Goal: Task Accomplishment & Management: Manage account settings

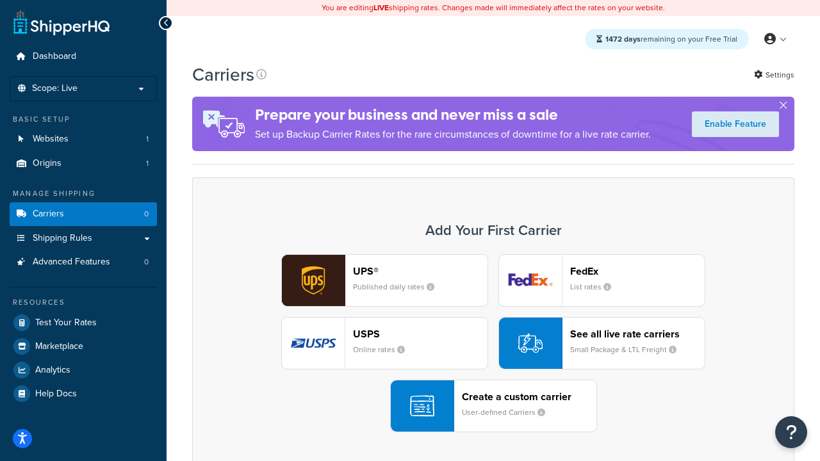
click at [493, 344] on div "UPS® Published daily rates FedEx List rates USPS Online rates See all live rate…" at bounding box center [494, 343] width 576 height 178
click at [638, 271] on header "FedEx" at bounding box center [637, 271] width 135 height 12
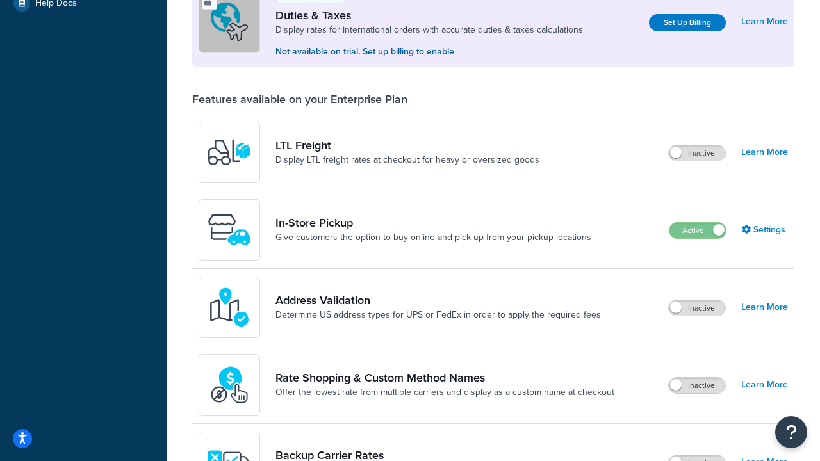
scroll to position [391, 0]
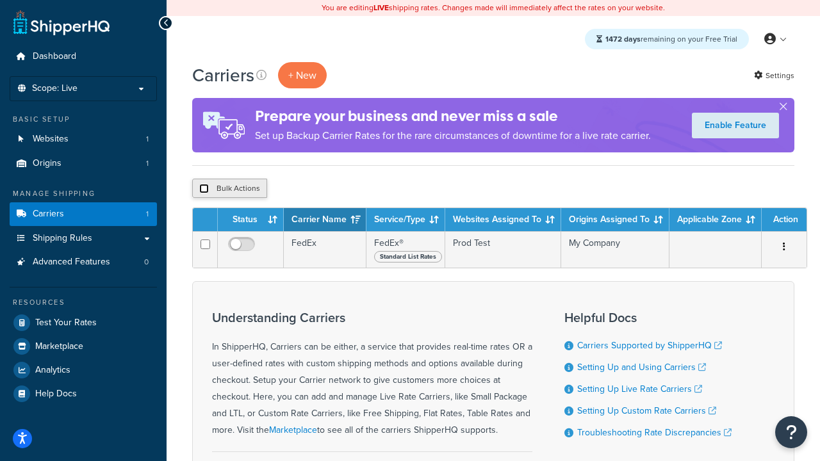
click at [204, 189] on input "checkbox" at bounding box center [204, 189] width 10 height 10
checkbox input "true"
click at [345, 189] on button "Delete" at bounding box center [342, 188] width 44 height 19
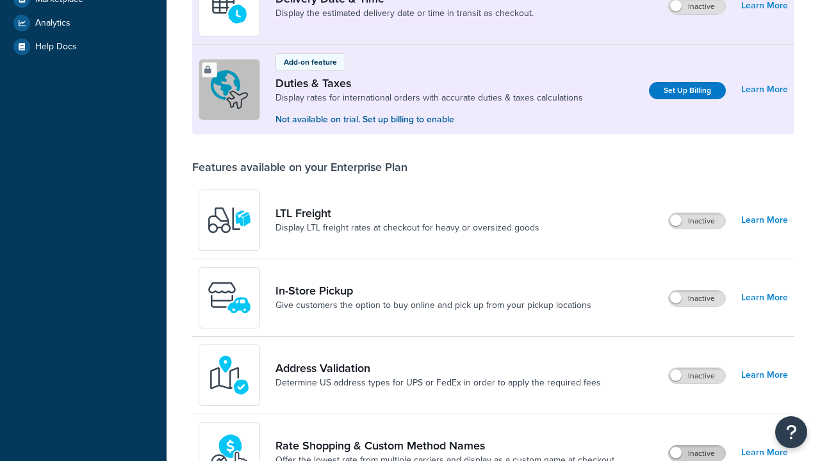
click at [697, 446] on label "Inactive" at bounding box center [697, 453] width 56 height 15
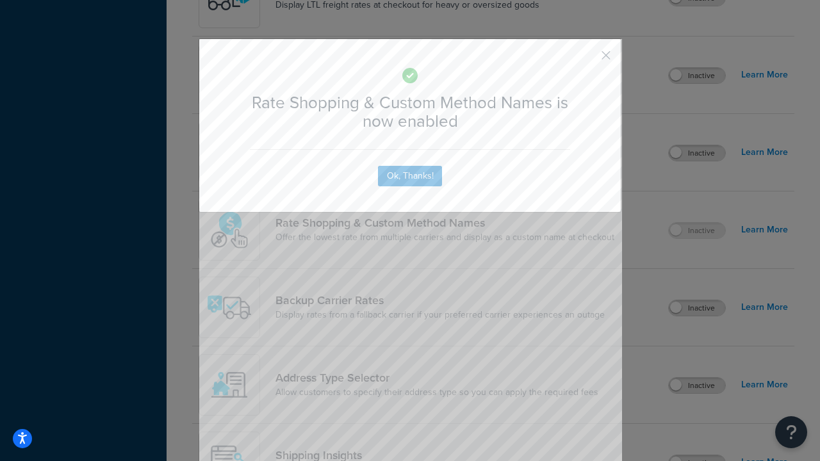
click at [587, 60] on button "button" at bounding box center [587, 59] width 3 height 3
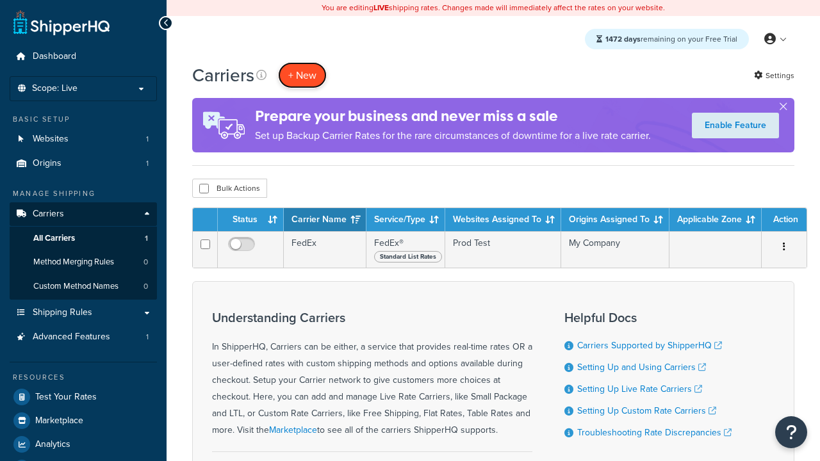
click at [303, 75] on button "+ New" at bounding box center [302, 75] width 49 height 26
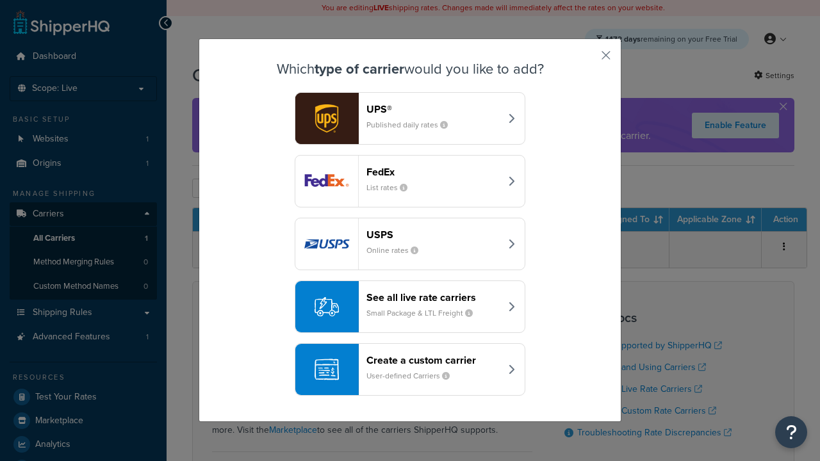
click at [410, 307] on div "See all live rate carriers Small Package & LTL Freight" at bounding box center [434, 307] width 134 height 31
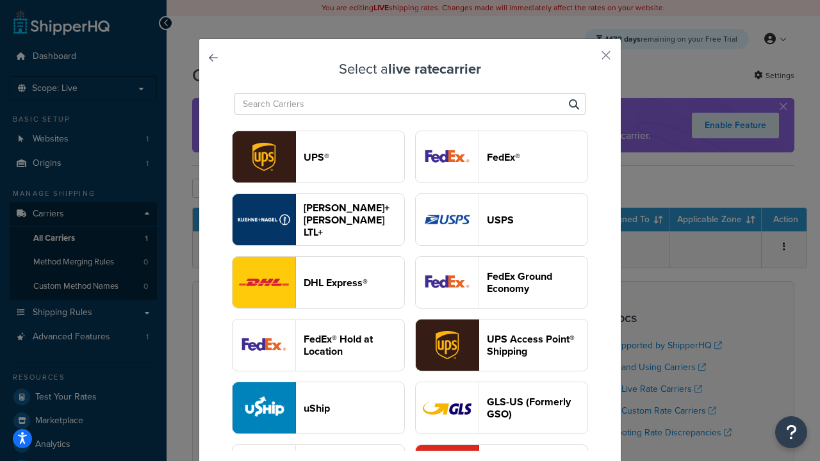
click at [502, 220] on header "USPS" at bounding box center [537, 220] width 101 height 12
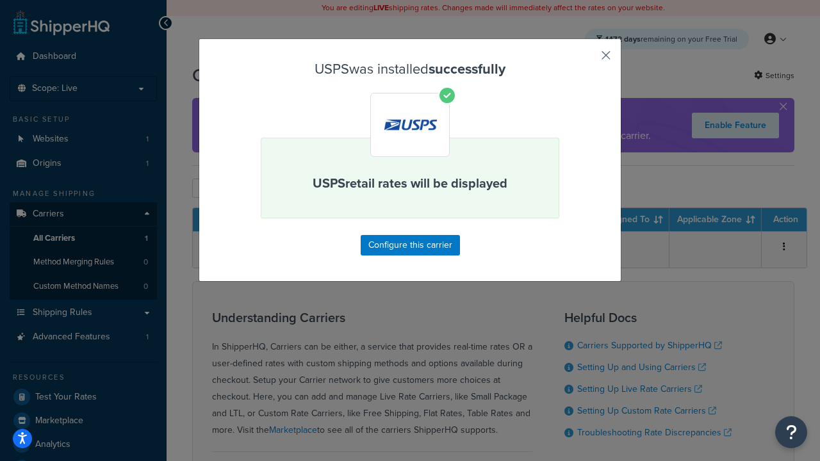
click at [587, 60] on button "button" at bounding box center [587, 59] width 3 height 3
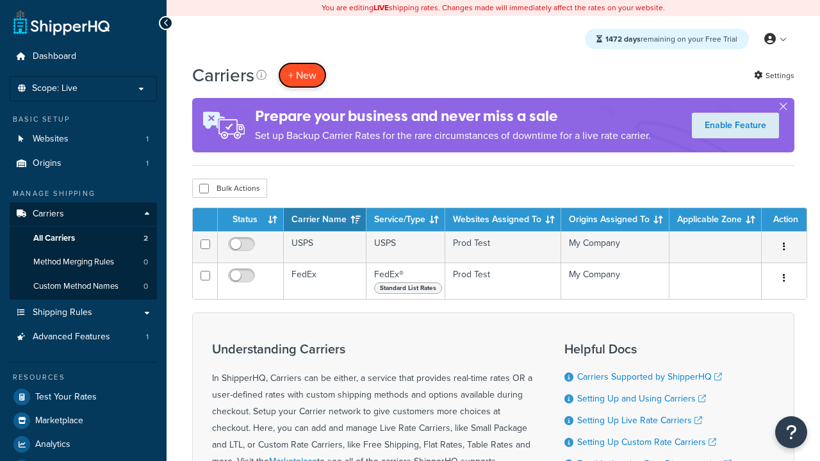
click at [303, 75] on button "+ New" at bounding box center [302, 75] width 49 height 26
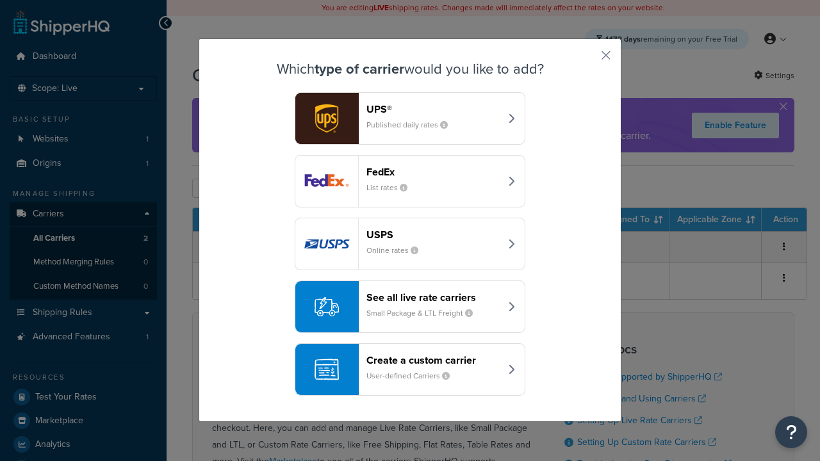
click at [410, 307] on div "See all live rate carriers Small Package & LTL Freight" at bounding box center [434, 307] width 134 height 31
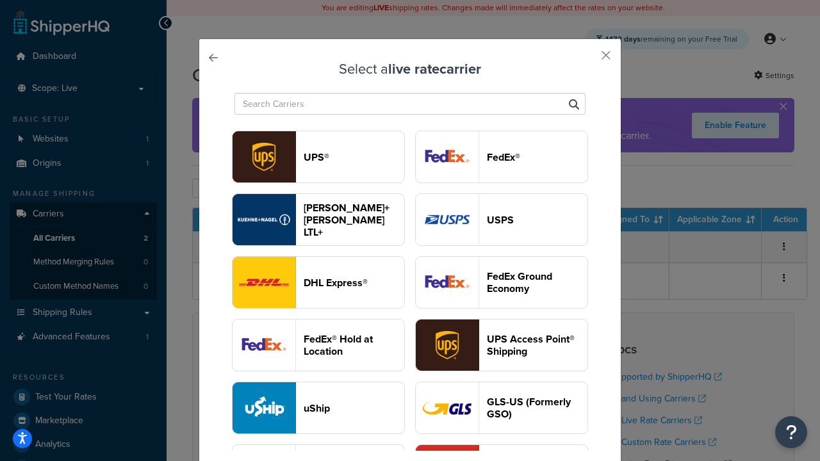
click at [502, 157] on header "FedEx®" at bounding box center [537, 157] width 101 height 12
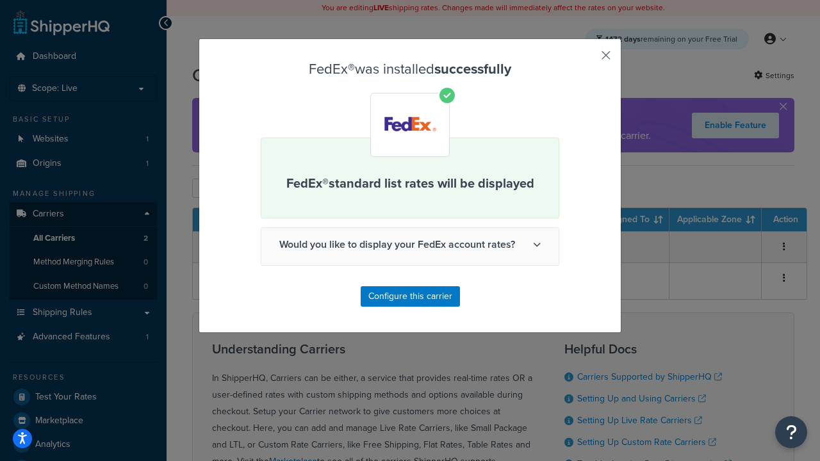
click at [587, 60] on button "button" at bounding box center [587, 59] width 3 height 3
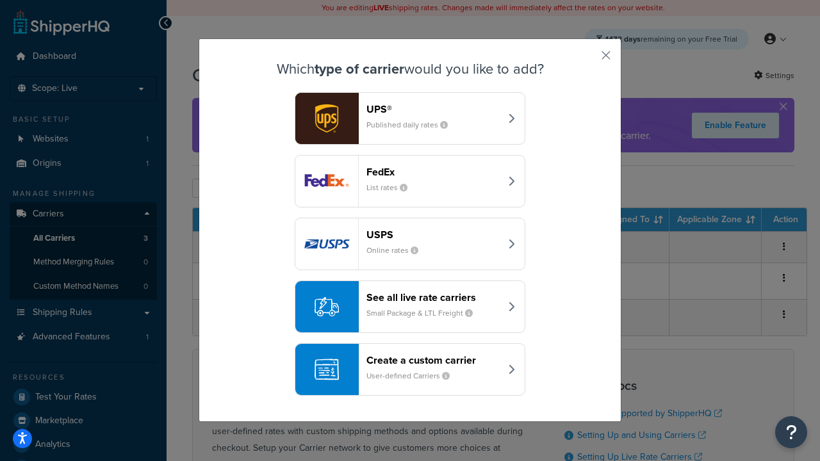
click at [410, 307] on div "See all live rate carriers Small Package & LTL Freight" at bounding box center [434, 307] width 134 height 31
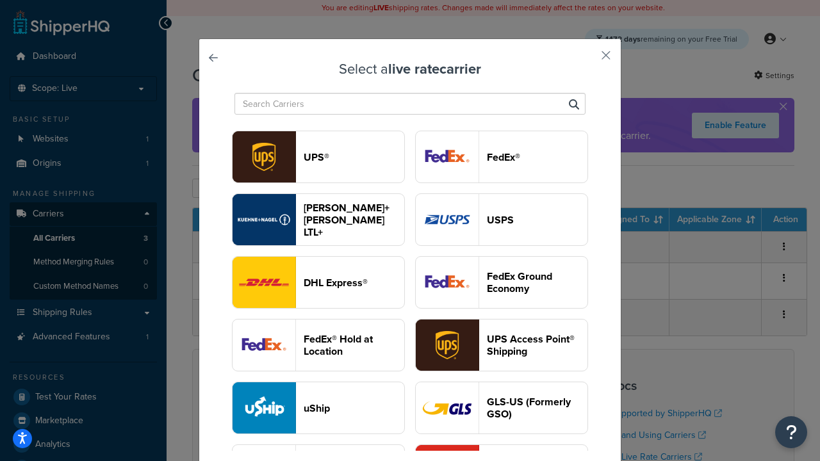
click at [354, 157] on header "UPS®" at bounding box center [354, 157] width 101 height 12
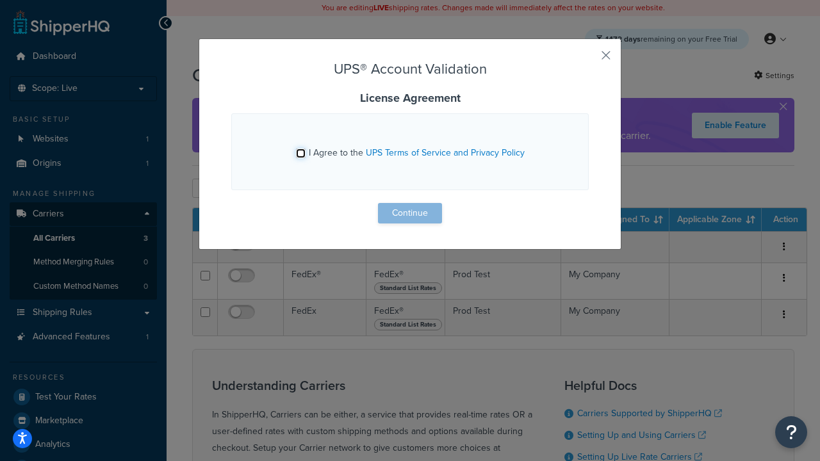
click at [301, 153] on input "I Agree to the UPS Terms of Service and Privacy Policy" at bounding box center [301, 154] width 10 height 10
checkbox input "true"
click at [410, 213] on button "Continue" at bounding box center [410, 213] width 64 height 21
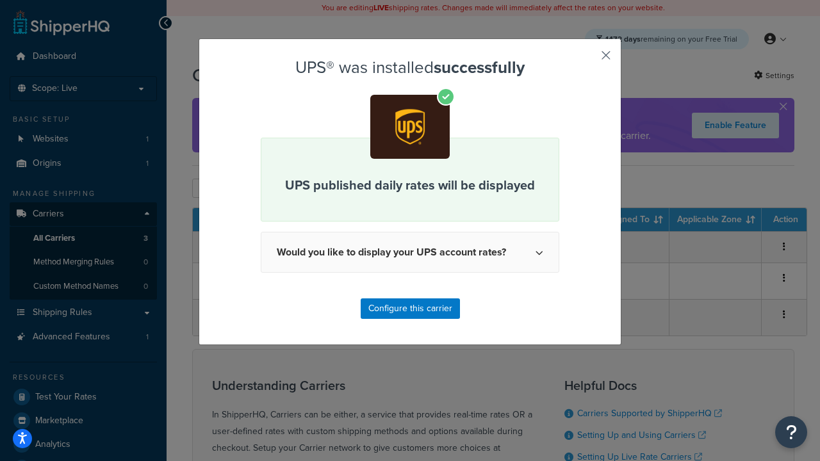
click at [587, 60] on button "button" at bounding box center [587, 59] width 3 height 3
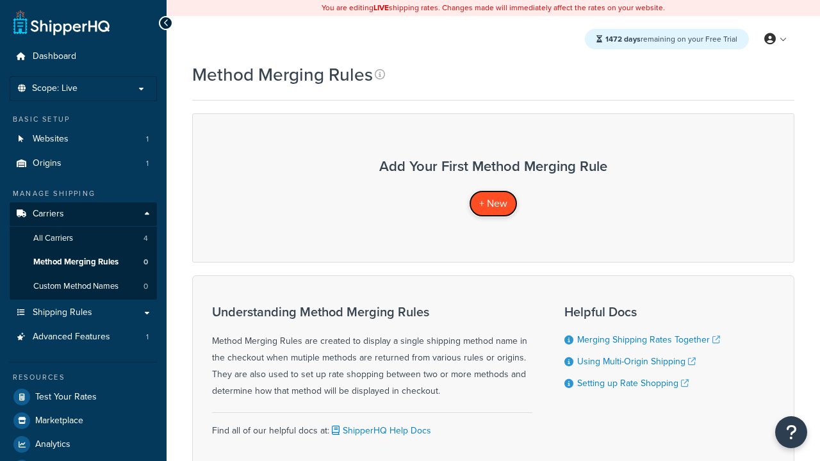
click at [493, 203] on span "+ New" at bounding box center [493, 203] width 28 height 15
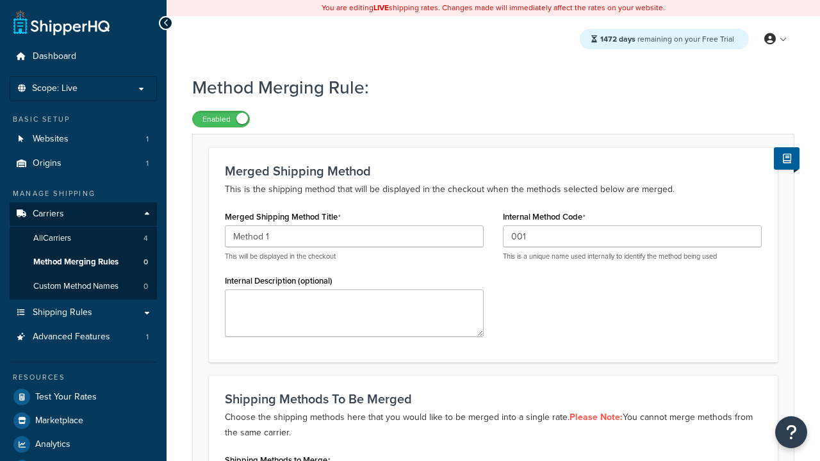
type input "001"
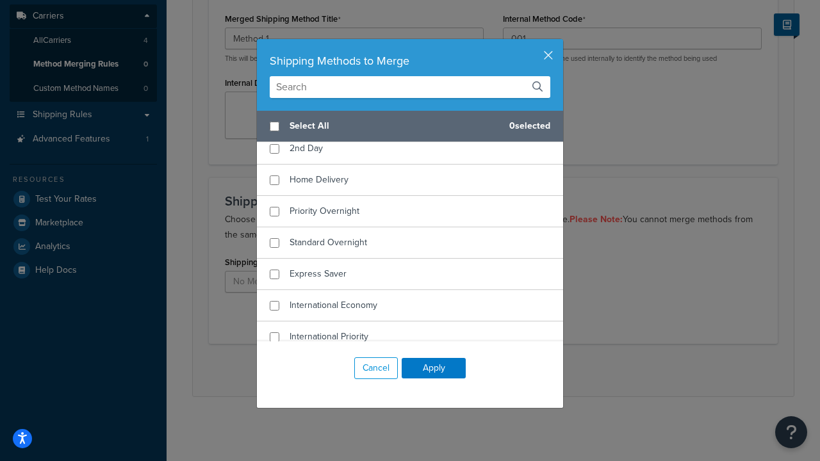
click at [304, 124] on span "Ground" at bounding box center [305, 116] width 30 height 13
checkbox input "true"
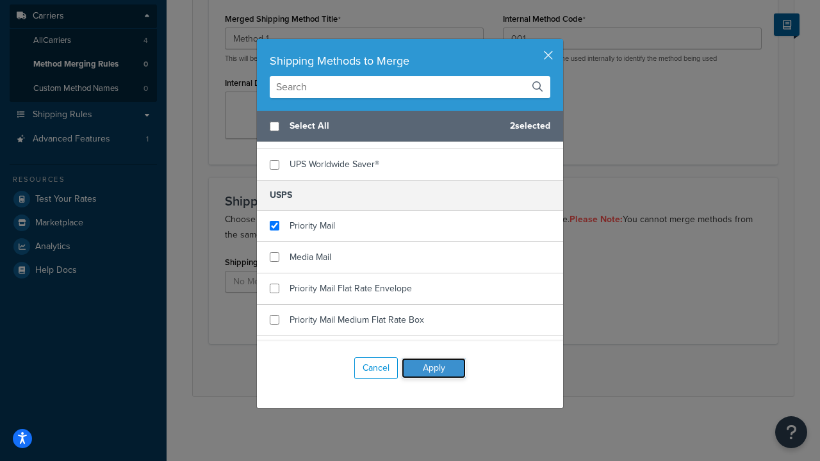
click at [434, 369] on button "Apply" at bounding box center [434, 368] width 64 height 21
click at [486, 370] on button "Save" at bounding box center [486, 370] width 35 height 21
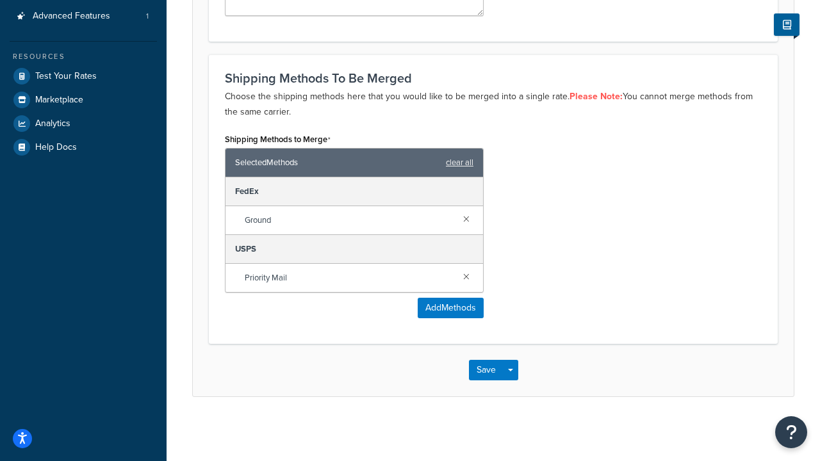
scroll to position [0, 0]
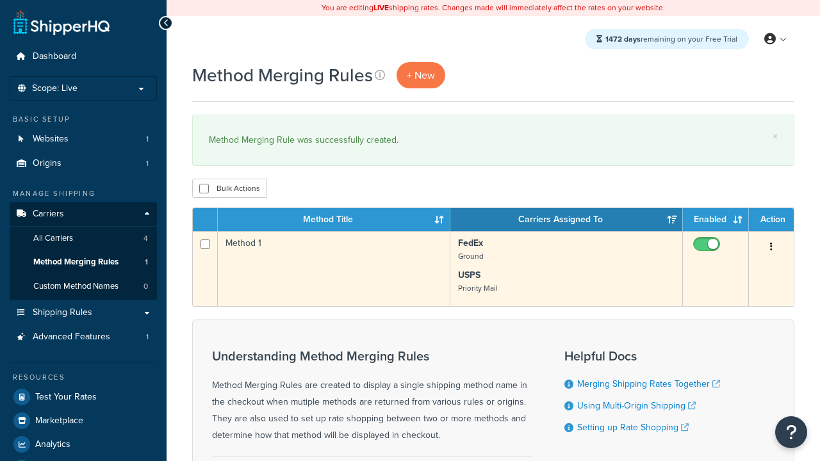
click at [772, 248] on icon "button" at bounding box center [771, 246] width 3 height 9
click at [0, 0] on link "Edit" at bounding box center [0, 0] width 0 height 0
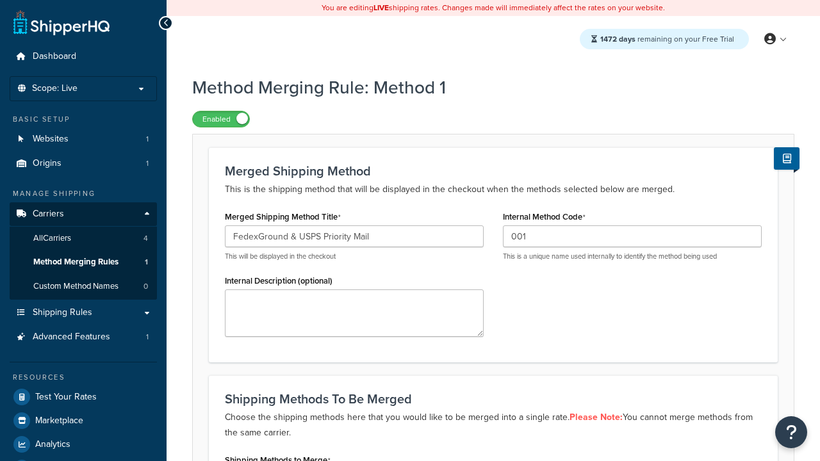
scroll to position [322, 0]
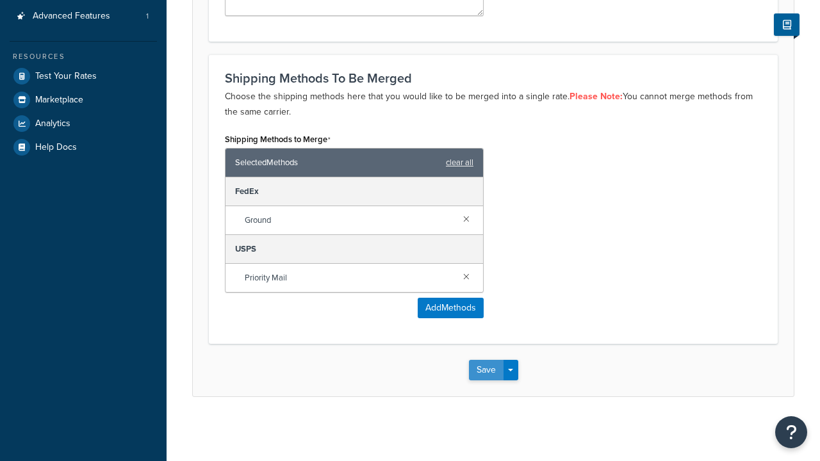
type input "FedexGround & USPS Priority Mail"
click at [486, 370] on button "Save" at bounding box center [486, 370] width 35 height 21
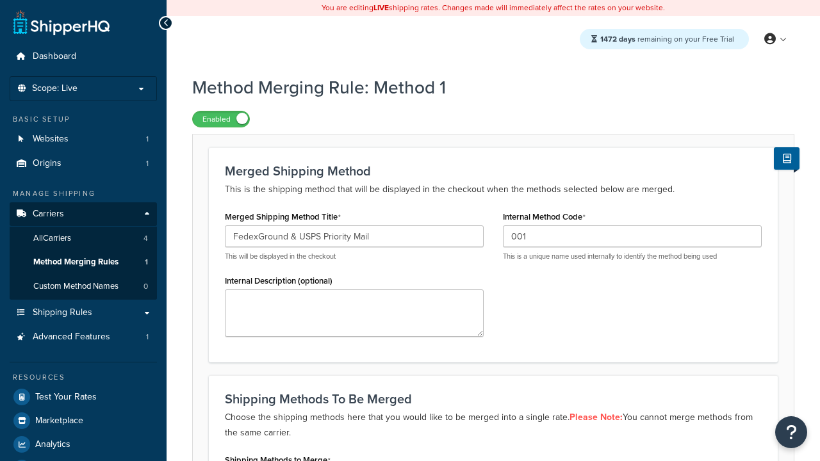
scroll to position [0, 0]
